Goal: Navigation & Orientation: Find specific page/section

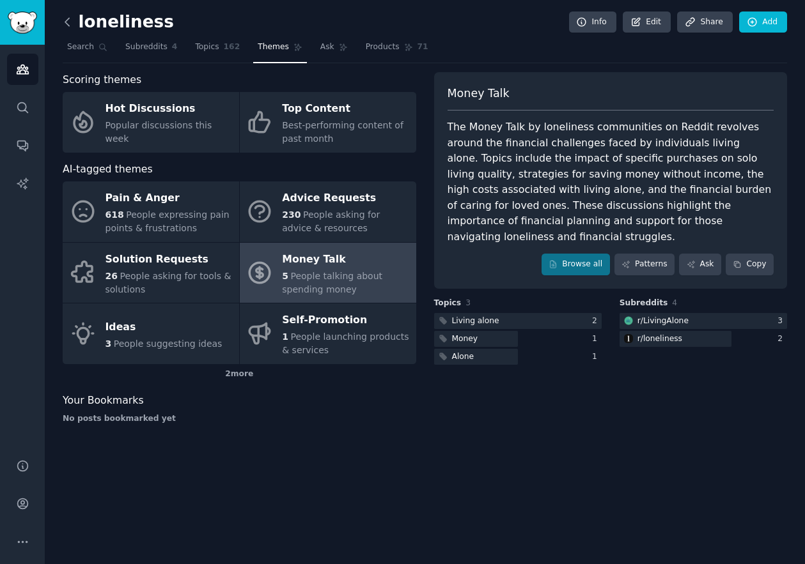
click at [63, 19] on icon at bounding box center [67, 21] width 13 height 13
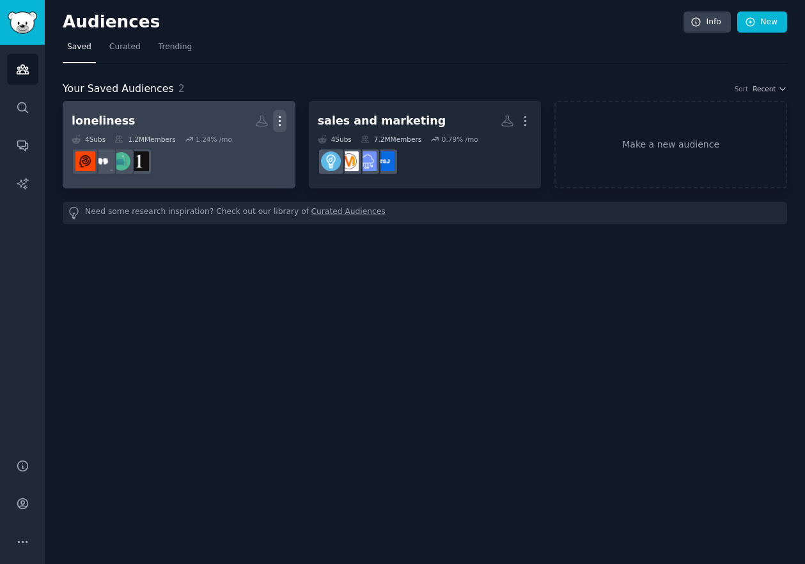
click at [283, 118] on icon "button" at bounding box center [279, 120] width 13 height 13
click at [247, 148] on p "Delete" at bounding box center [244, 147] width 29 height 13
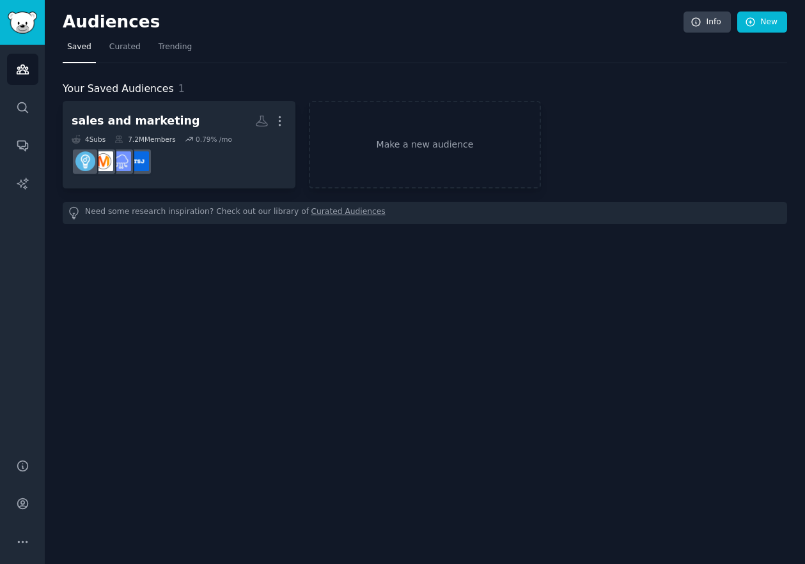
click at [402, 339] on div "Audiences Info New Saved Curated Trending Your Saved Audiences 1 sales and mark…" at bounding box center [425, 282] width 760 height 564
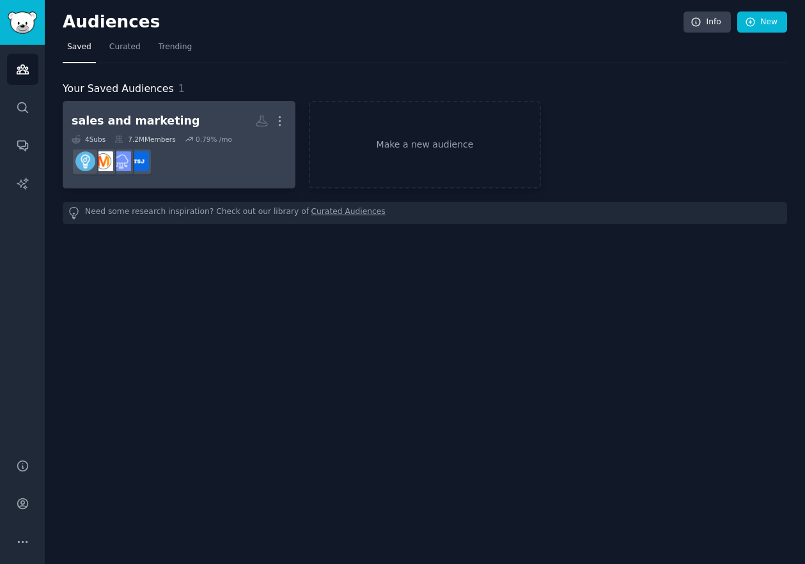
click at [235, 148] on dd "r/Entrepreneur" at bounding box center [179, 162] width 215 height 36
